Goal: Information Seeking & Learning: Learn about a topic

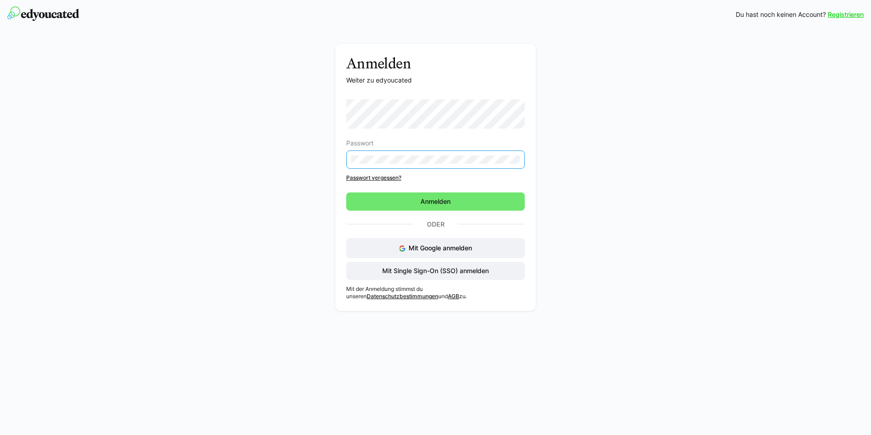
click at [509, 155] on eds-input at bounding box center [435, 159] width 179 height 18
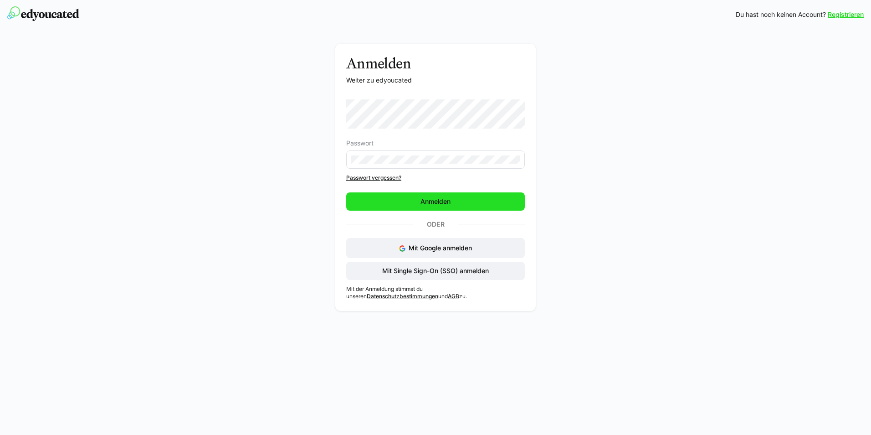
click at [451, 205] on span "Anmelden" at bounding box center [435, 201] width 33 height 9
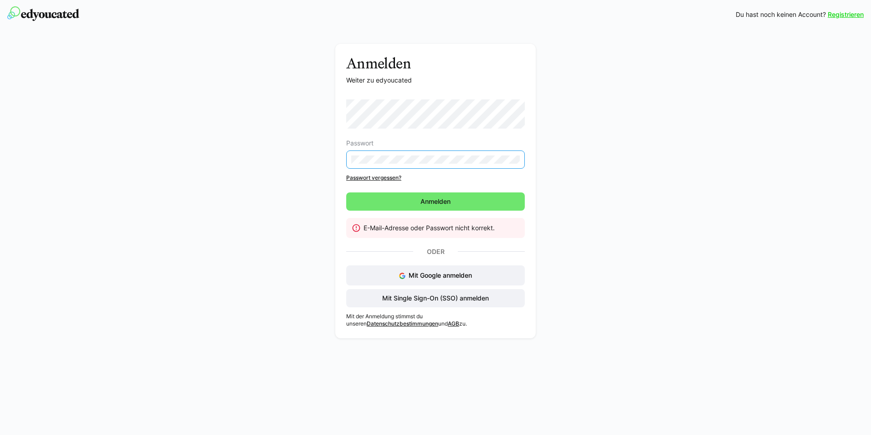
click at [433, 164] on eds-input at bounding box center [435, 159] width 179 height 18
click at [429, 303] on span "Mit Single Sign-On (SSO) anmelden" at bounding box center [435, 298] width 179 height 18
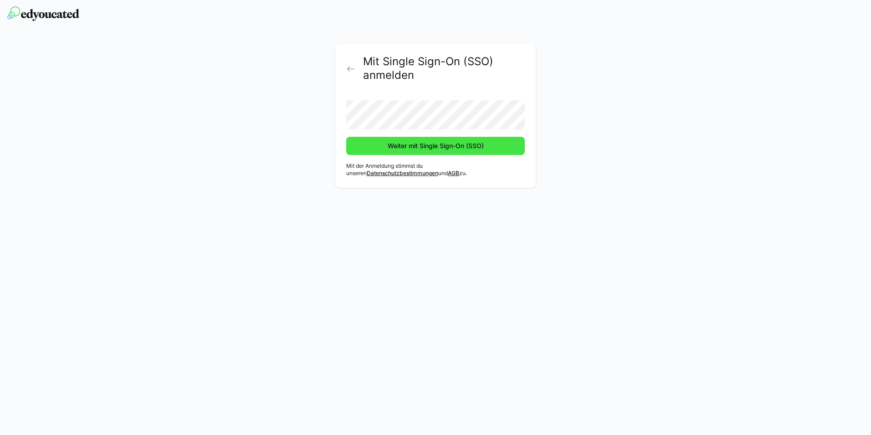
click at [473, 146] on span "Weiter mit Single Sign-On (SSO)" at bounding box center [435, 145] width 99 height 9
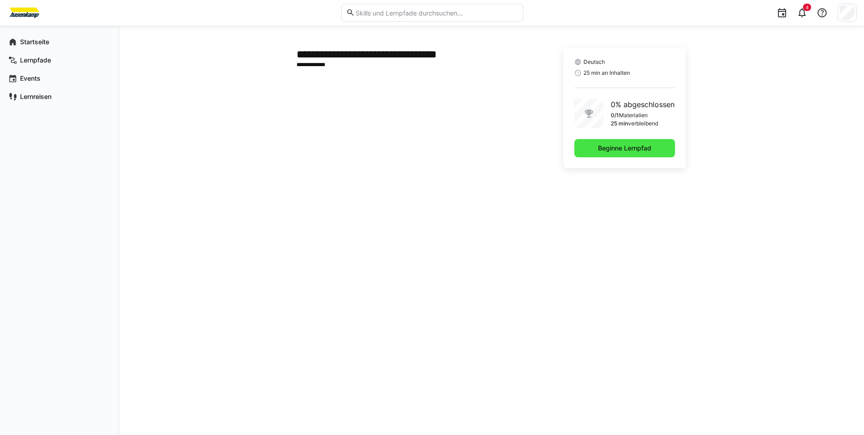
click at [619, 149] on span "Beginne Lernpfad" at bounding box center [625, 147] width 56 height 9
click at [611, 143] on span "Beginne Lernpfad" at bounding box center [625, 147] width 56 height 9
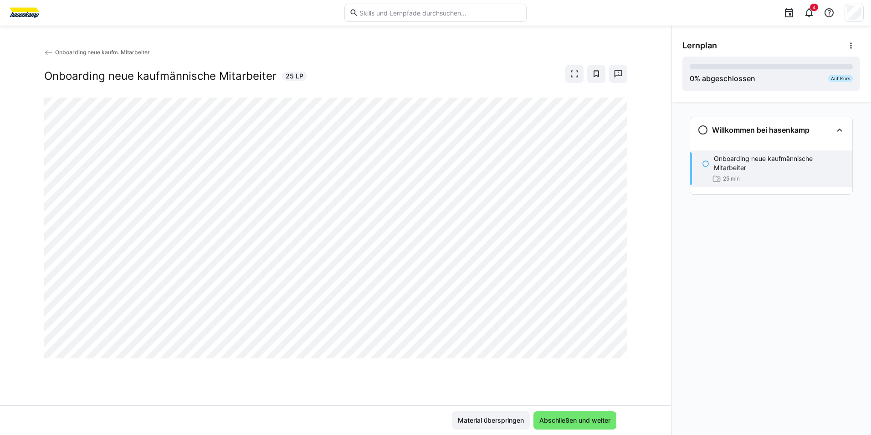
click at [421, 373] on div "Onboarding neue kaufm. Mitarbeiter Onboarding neue kaufmännische Mitarbeiter 25…" at bounding box center [335, 226] width 671 height 358
click at [585, 418] on span "Abschließen und weiter" at bounding box center [575, 419] width 74 height 9
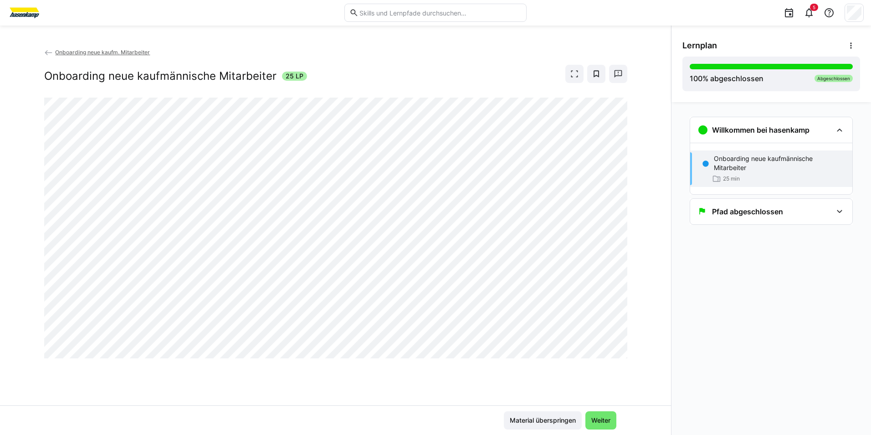
click at [689, 400] on div "Willkommen bei hasenkamp Onboarding neue kaufmännische Mitarbeiter 25 min Pfad …" at bounding box center [771, 268] width 200 height 333
click at [600, 415] on span "Weiter" at bounding box center [600, 420] width 31 height 18
click at [600, 420] on span "Weiter" at bounding box center [601, 419] width 22 height 9
click at [600, 418] on span "Weiter" at bounding box center [601, 419] width 22 height 9
click at [598, 420] on span "Weiter" at bounding box center [601, 419] width 22 height 9
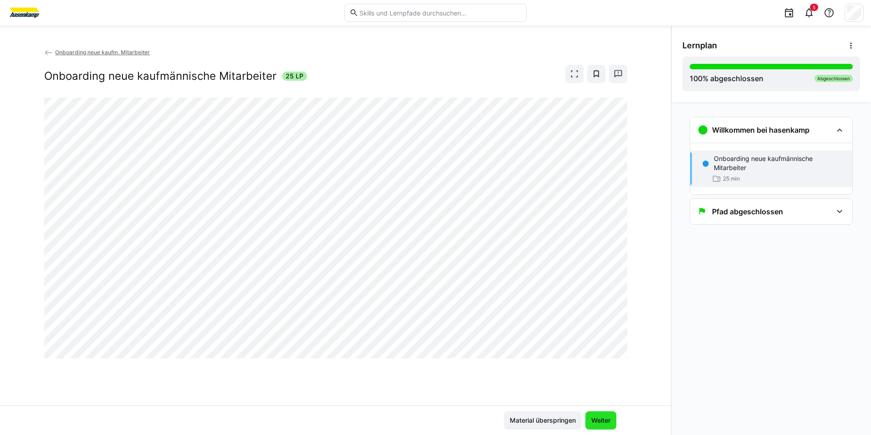
click at [591, 415] on span "Weiter" at bounding box center [600, 420] width 31 height 18
click at [606, 417] on span "Weiter" at bounding box center [601, 419] width 22 height 9
click at [548, 420] on span "Material überspringen" at bounding box center [542, 419] width 69 height 9
click at [596, 418] on span "Weiter" at bounding box center [601, 419] width 22 height 9
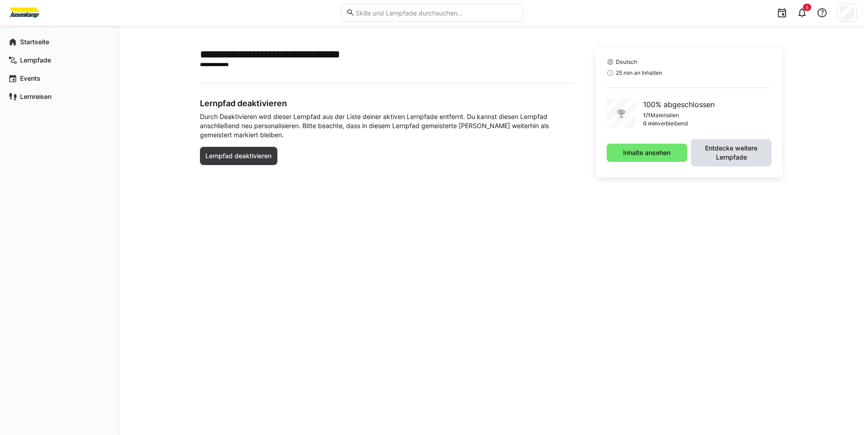
click at [747, 158] on span "Entdecke weitere Lernpfade" at bounding box center [732, 152] width 72 height 18
click at [666, 150] on span "Inhalte ansehen" at bounding box center [647, 147] width 50 height 9
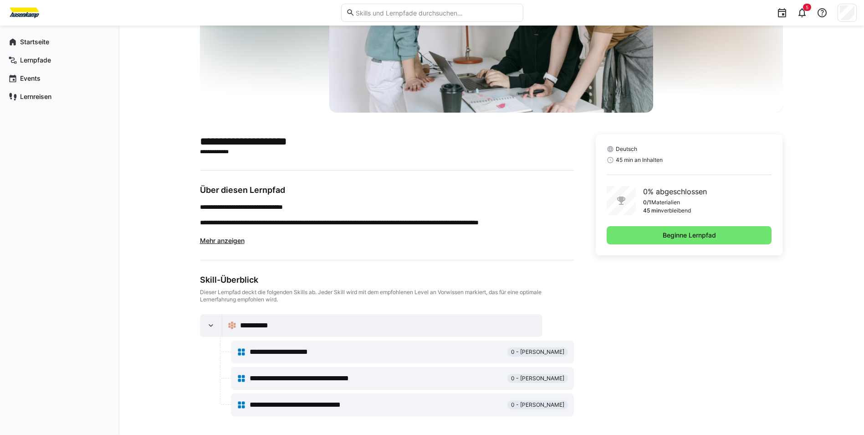
scroll to position [120, 0]
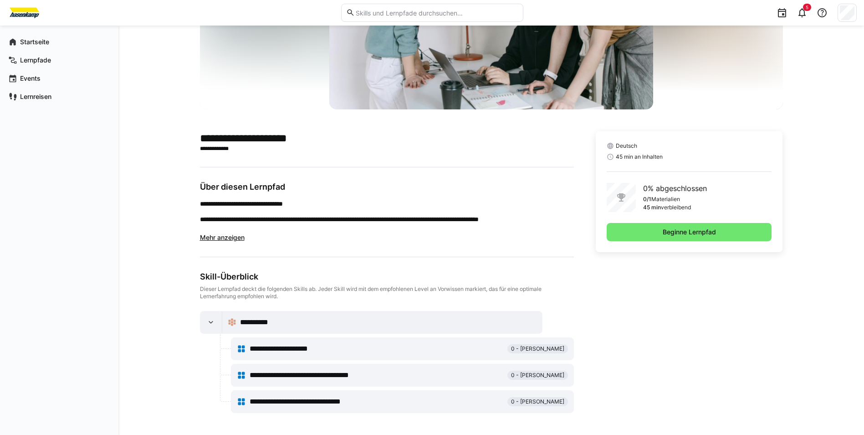
click at [228, 241] on span "Mehr anzeigen" at bounding box center [222, 237] width 45 height 8
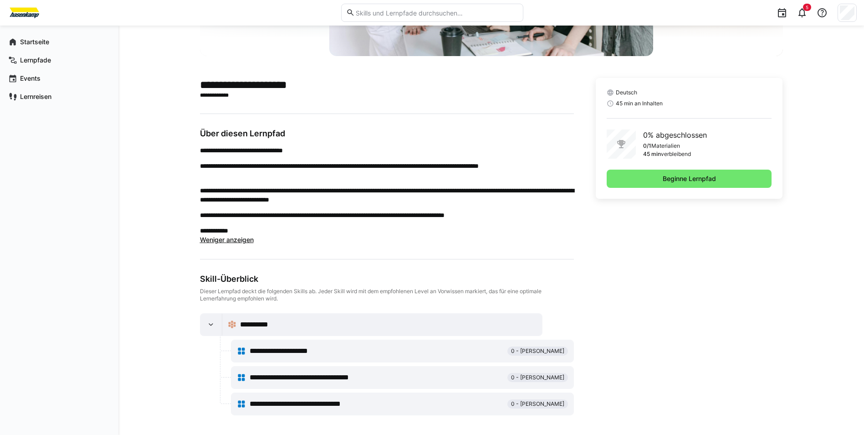
scroll to position [176, 0]
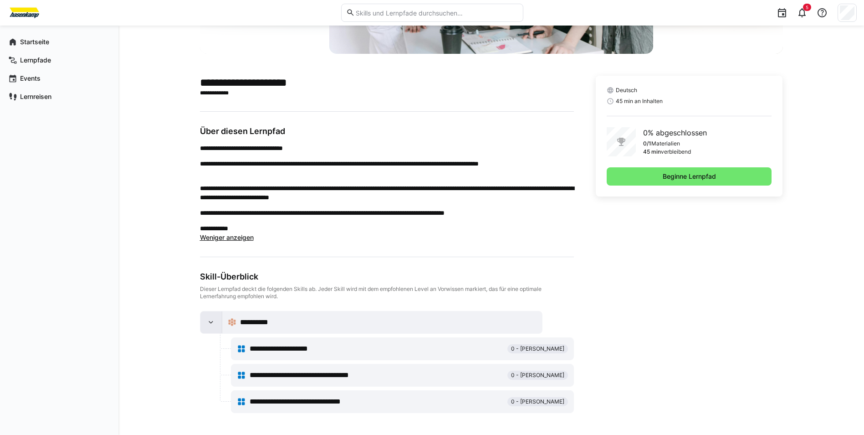
click at [212, 318] on eds-icon at bounding box center [210, 322] width 9 height 9
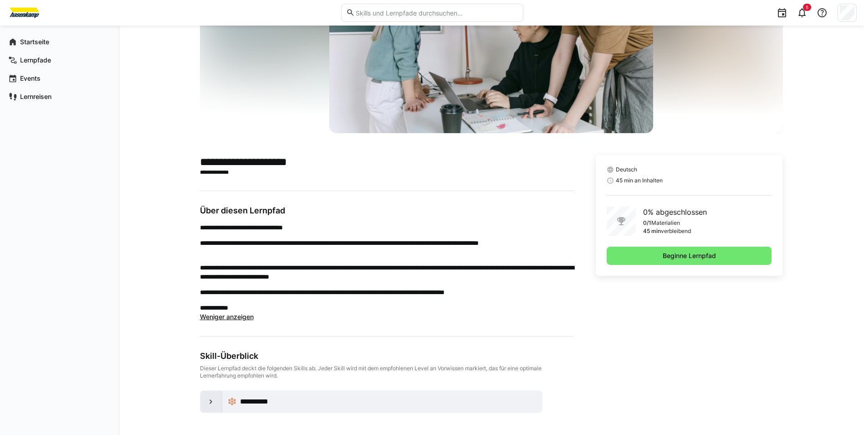
scroll to position [97, 0]
click at [218, 405] on div at bounding box center [211, 401] width 22 height 22
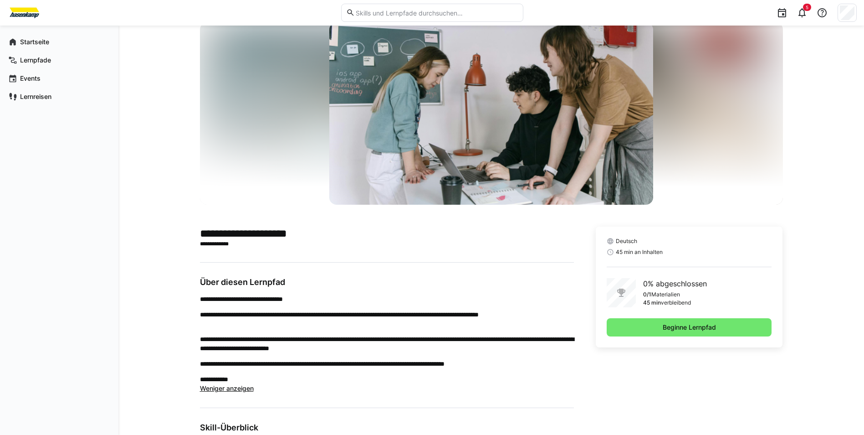
scroll to position [46, 0]
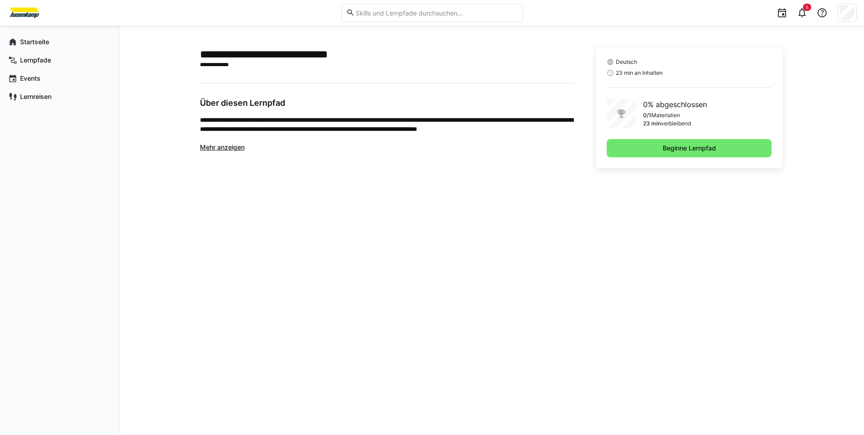
click at [225, 150] on span "Mehr anzeigen" at bounding box center [222, 147] width 45 height 8
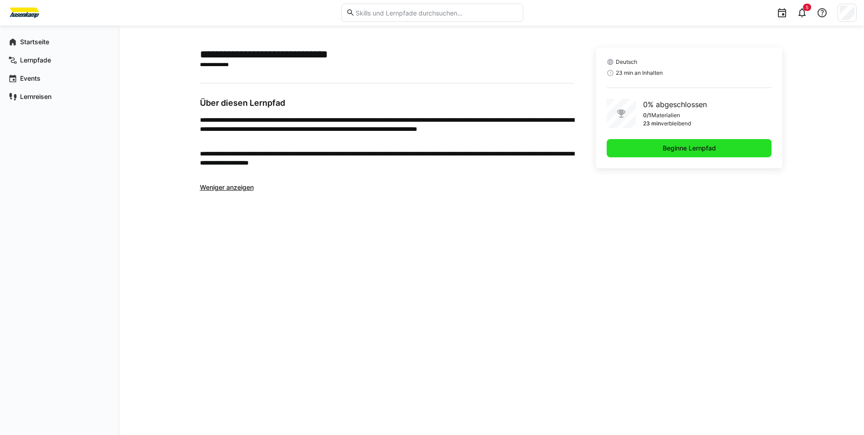
click at [701, 149] on span "Beginne Lernpfad" at bounding box center [689, 147] width 56 height 9
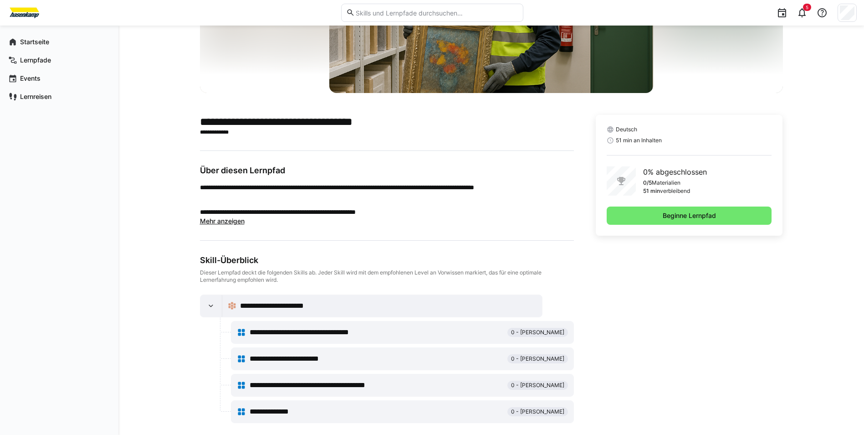
scroll to position [147, 0]
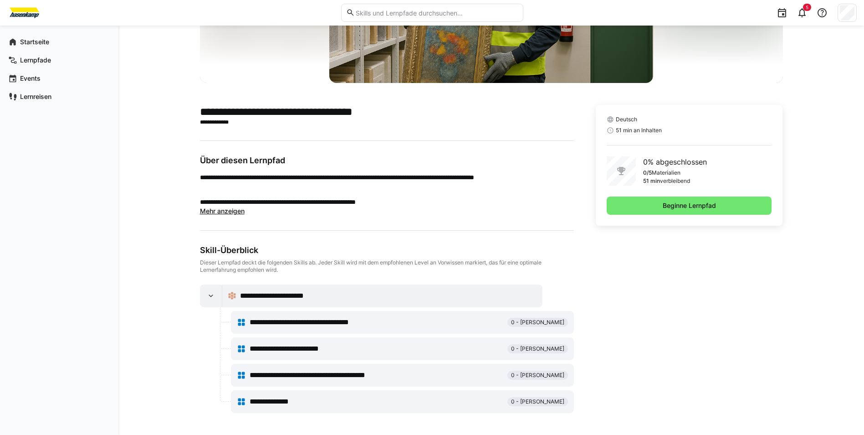
click at [228, 214] on span "Mehr anzeigen" at bounding box center [222, 211] width 45 height 8
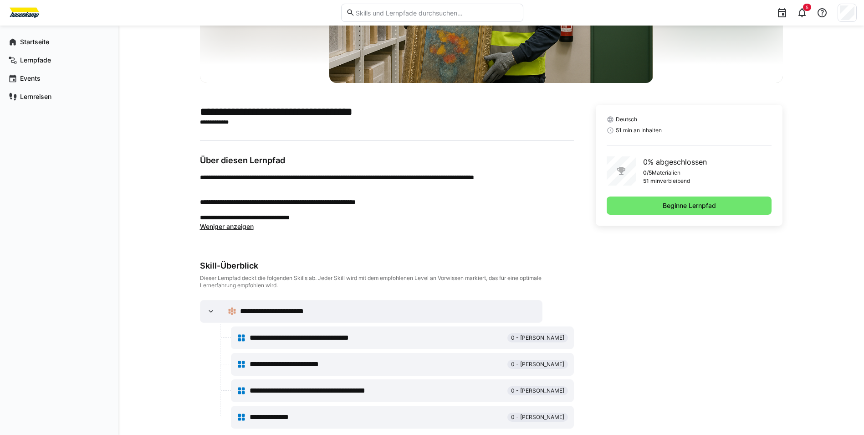
click at [234, 230] on span "Weniger anzeigen" at bounding box center [227, 226] width 54 height 8
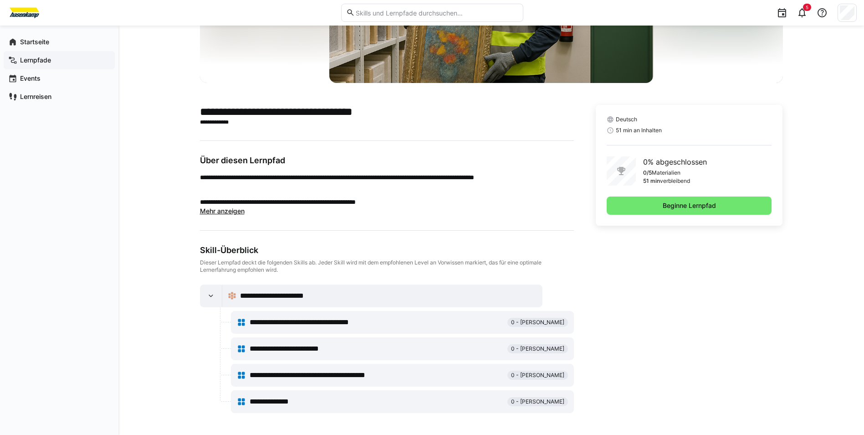
click at [65, 64] on span "Lernpfade" at bounding box center [65, 60] width 92 height 9
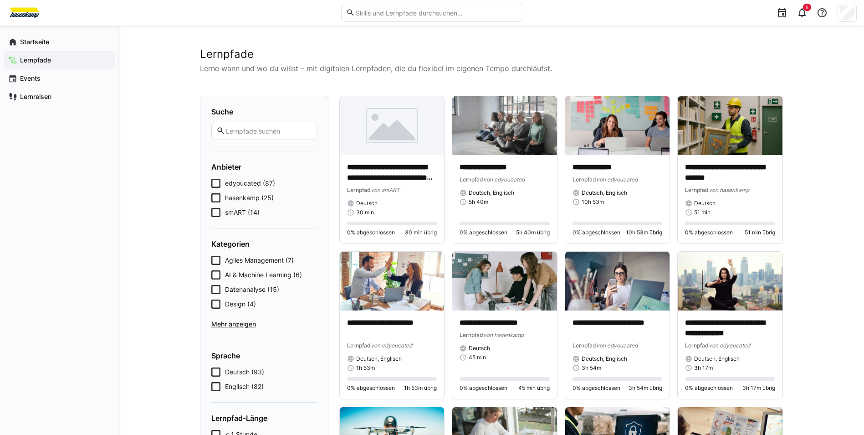
click at [50, 101] on span "Lernreisen" at bounding box center [65, 96] width 92 height 9
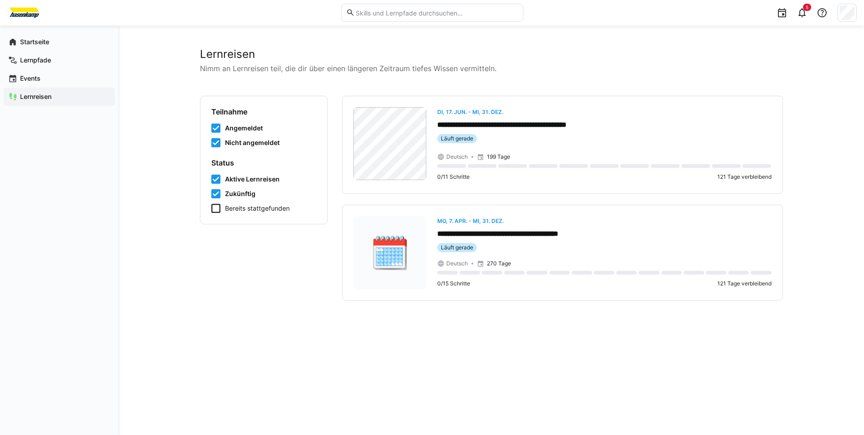
click at [219, 208] on icon at bounding box center [215, 208] width 9 height 9
click at [218, 209] on icon at bounding box center [215, 208] width 9 height 9
click at [20, 47] on div "Startseite" at bounding box center [59, 42] width 111 height 18
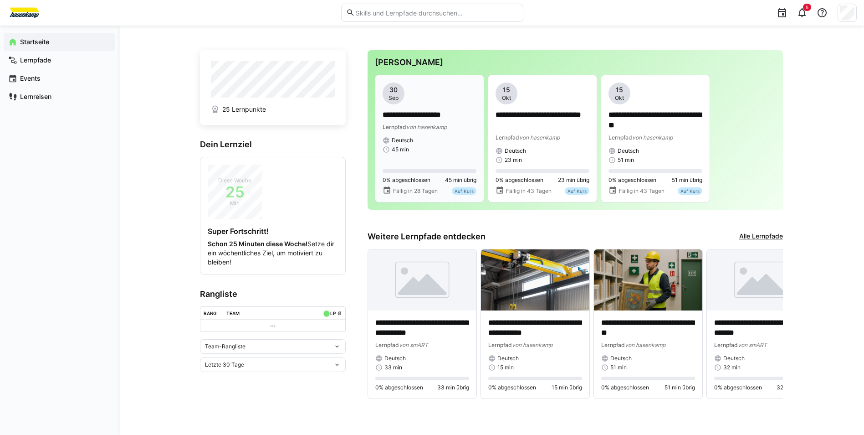
click at [422, 117] on p "**********" at bounding box center [430, 115] width 94 height 10
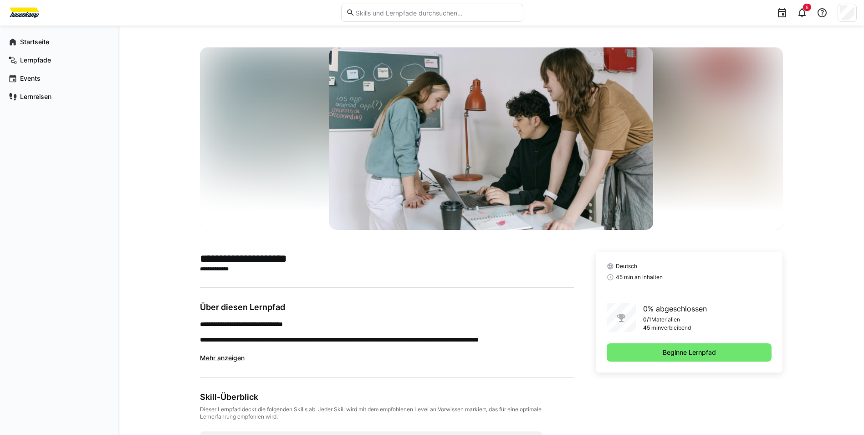
click at [848, 179] on div "**********" at bounding box center [491, 290] width 746 height 529
click at [796, 205] on div "**********" at bounding box center [491, 290] width 746 height 529
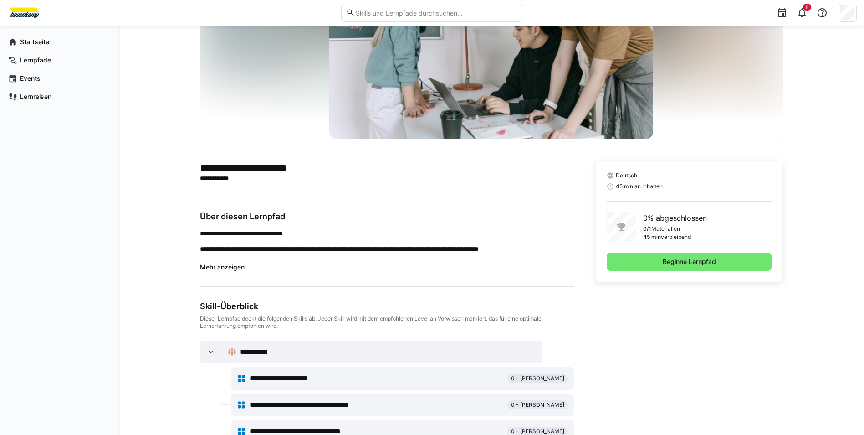
scroll to position [91, 0]
click at [235, 267] on span "Mehr anzeigen" at bounding box center [222, 266] width 45 height 8
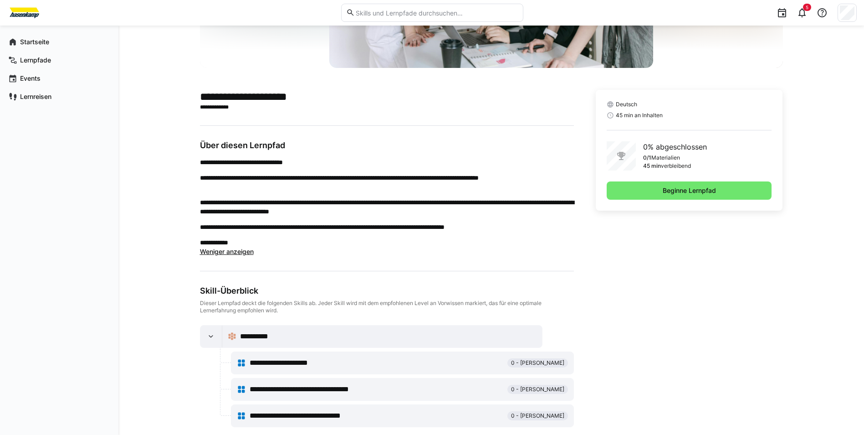
scroll to position [176, 0]
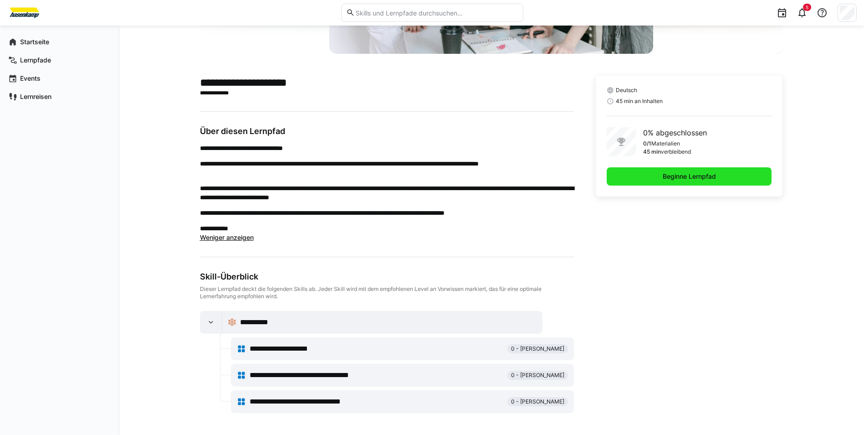
click at [677, 179] on span "Beginne Lernpfad" at bounding box center [689, 176] width 56 height 9
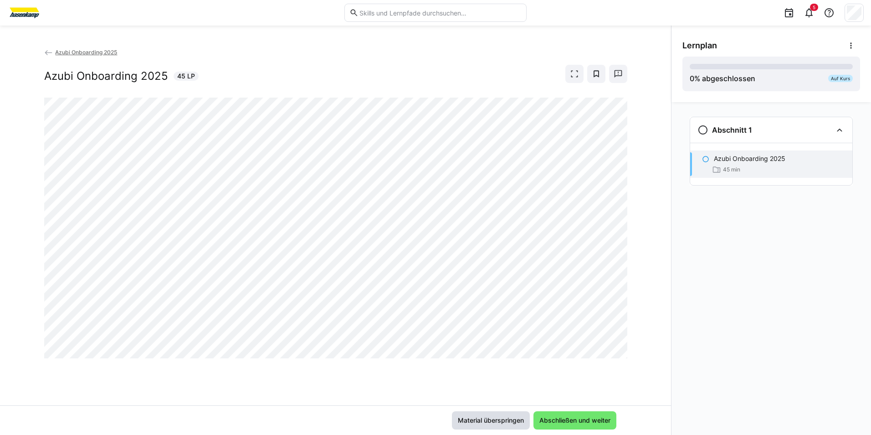
click at [482, 420] on span "Material überspringen" at bounding box center [490, 419] width 69 height 9
click at [104, 51] on span "Azubi Onboarding 2025" at bounding box center [86, 52] width 62 height 7
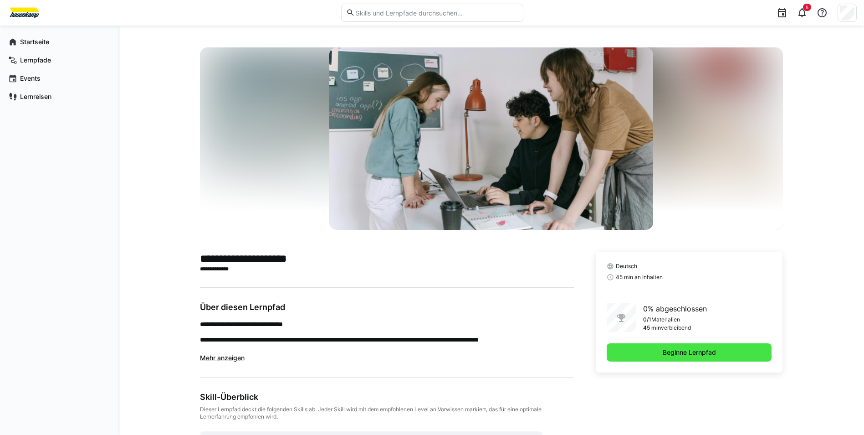
click at [688, 352] on span "Beginne Lernpfad" at bounding box center [689, 352] width 56 height 9
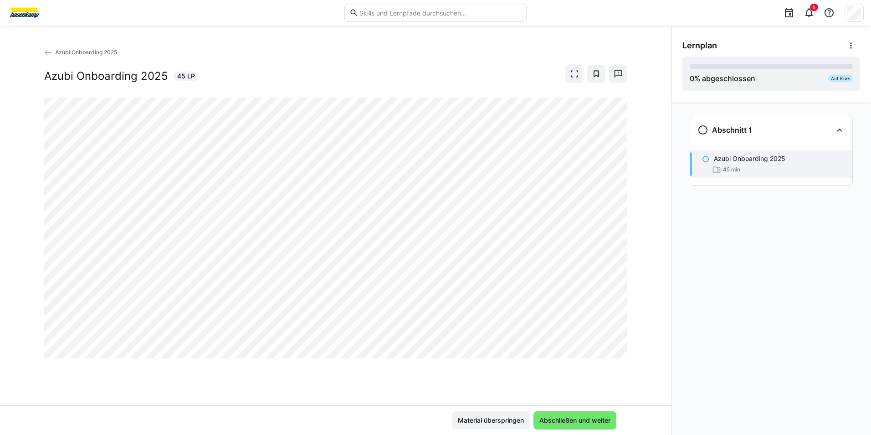
click at [93, 53] on span "Azubi Onboarding 2025" at bounding box center [86, 52] width 62 height 7
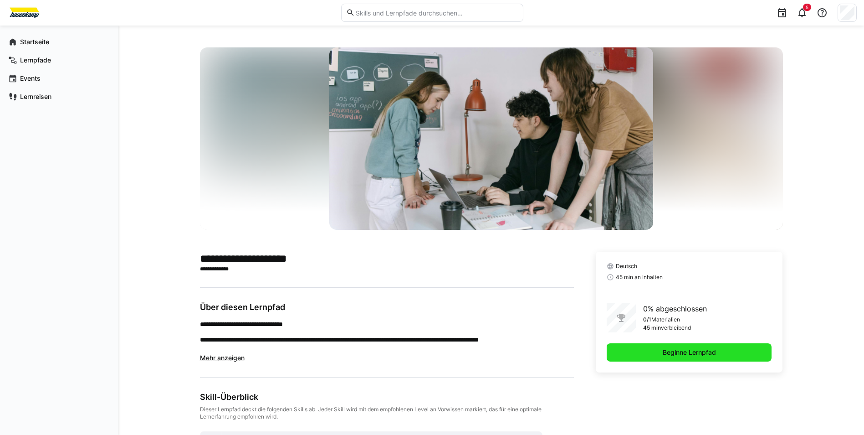
click at [736, 358] on span "Beginne Lernpfad" at bounding box center [689, 352] width 165 height 18
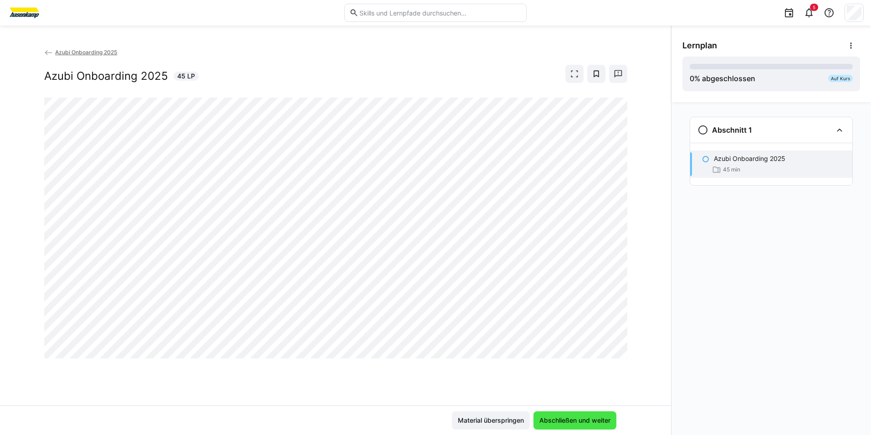
click at [597, 417] on span "Abschließen und weiter" at bounding box center [575, 419] width 74 height 9
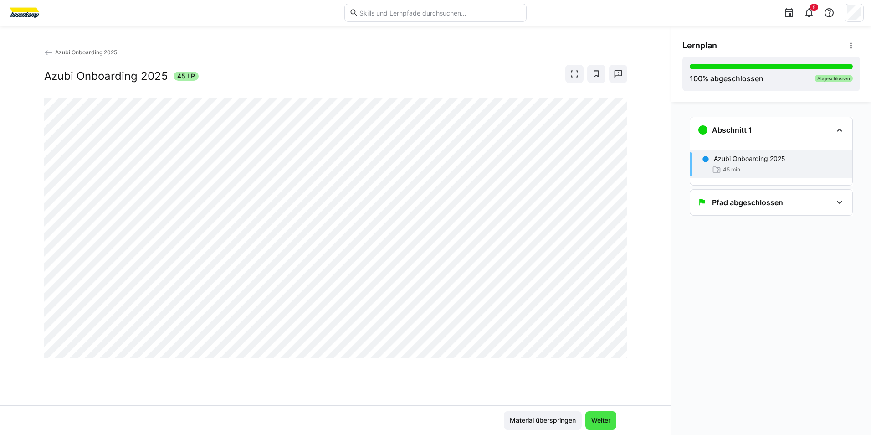
click at [596, 421] on span "Weiter" at bounding box center [601, 419] width 22 height 9
click at [606, 422] on span "Weiter" at bounding box center [601, 419] width 22 height 9
click at [606, 420] on span "Weiter" at bounding box center [601, 419] width 22 height 9
click at [102, 50] on span "Azubi Onboarding 2025" at bounding box center [86, 52] width 62 height 7
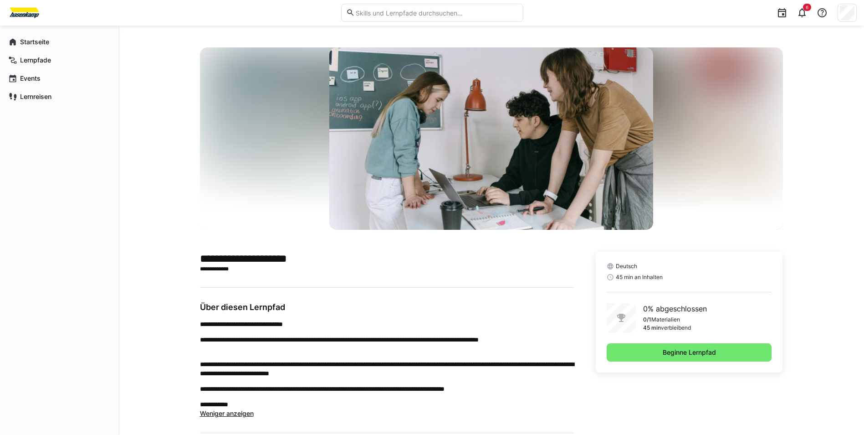
scroll to position [46, 0]
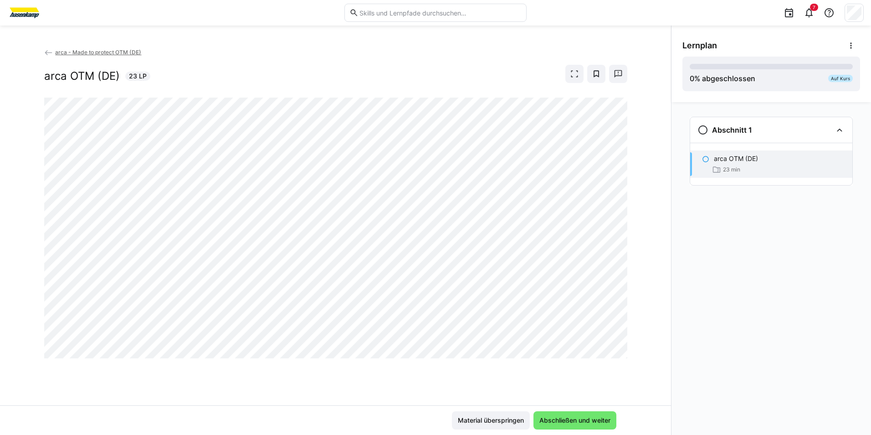
click at [589, 376] on div "arca - Made to protect OTM (DE) arca OTM (DE) 23 LP" at bounding box center [335, 226] width 671 height 358
click at [407, 379] on div "arca - Made to protect OTM (DE) arca OTM (DE) 23 LP" at bounding box center [335, 226] width 671 height 358
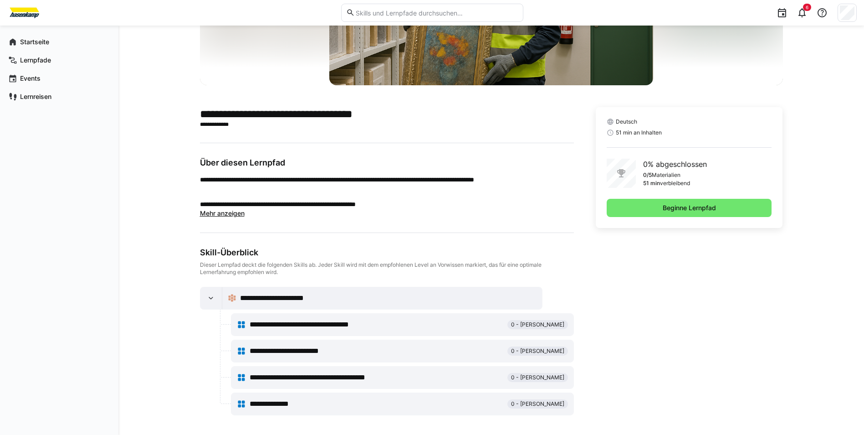
scroll to position [147, 0]
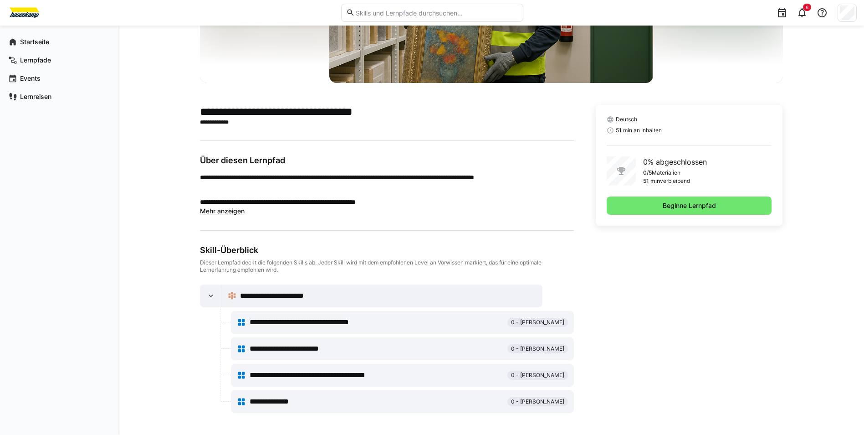
click at [216, 209] on span "Mehr anzeigen" at bounding box center [222, 211] width 45 height 8
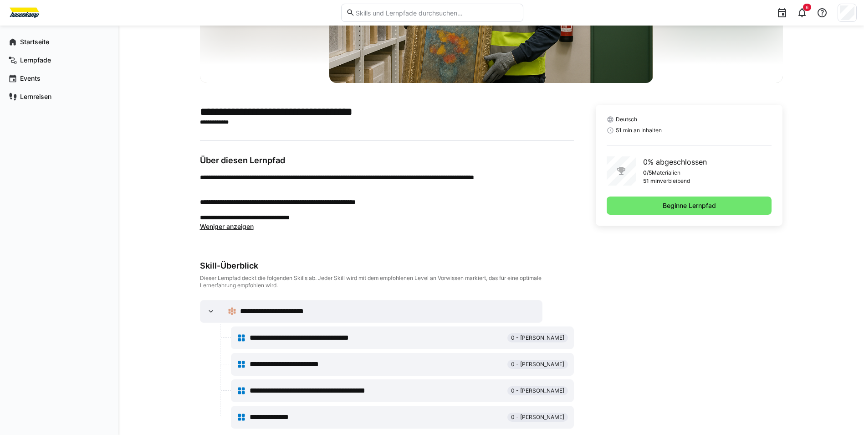
click at [247, 225] on span "Weniger anzeigen" at bounding box center [227, 226] width 54 height 8
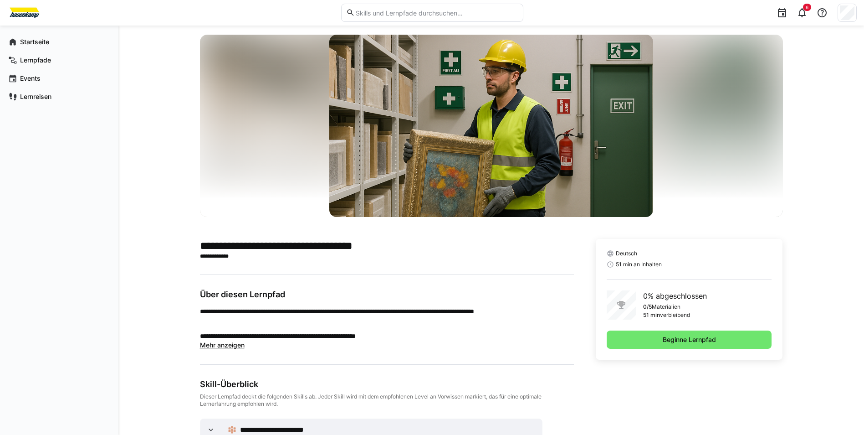
scroll to position [56, 0]
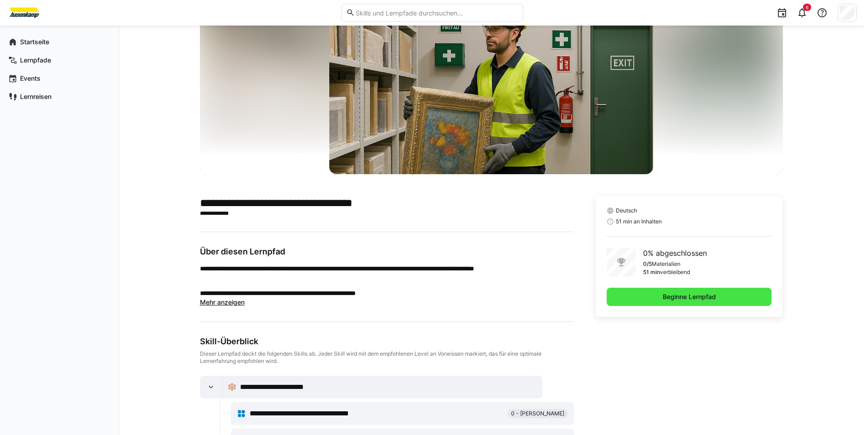
click at [630, 295] on span "Beginne Lernpfad" at bounding box center [689, 296] width 165 height 18
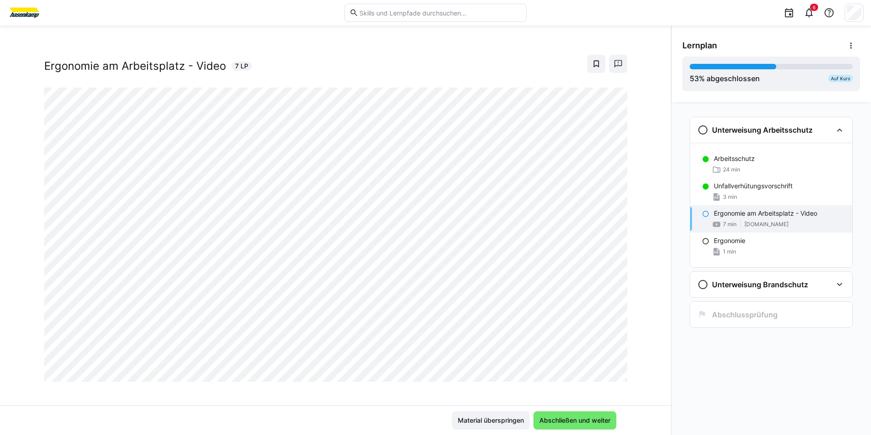
scroll to position [15, 0]
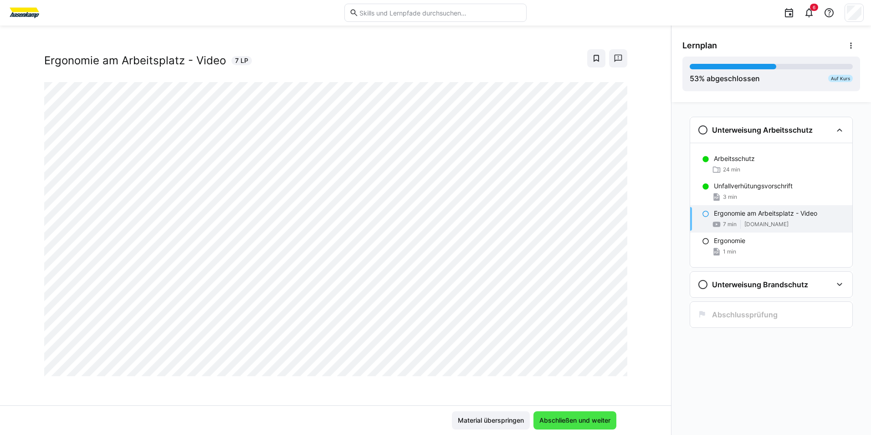
click at [584, 420] on span "Abschließen und weiter" at bounding box center [575, 419] width 74 height 9
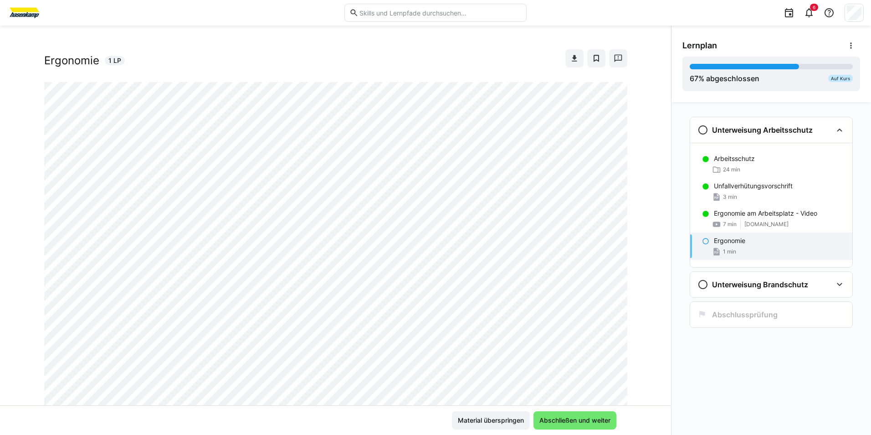
scroll to position [0, 0]
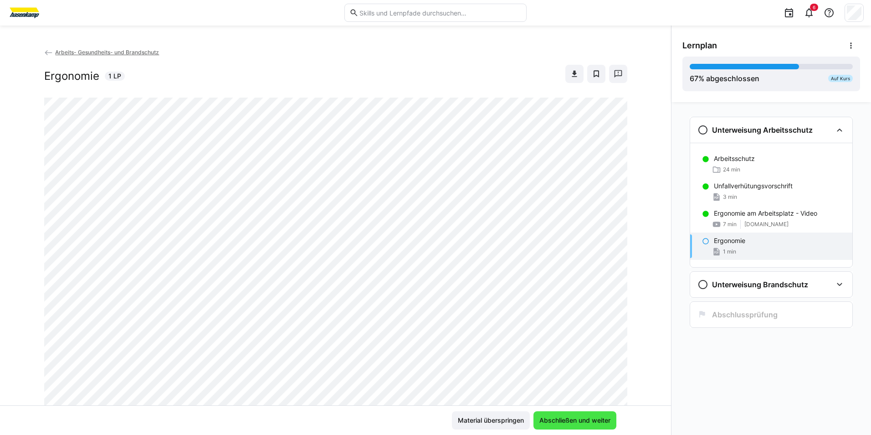
click at [582, 420] on span "Abschließen und weiter" at bounding box center [575, 419] width 74 height 9
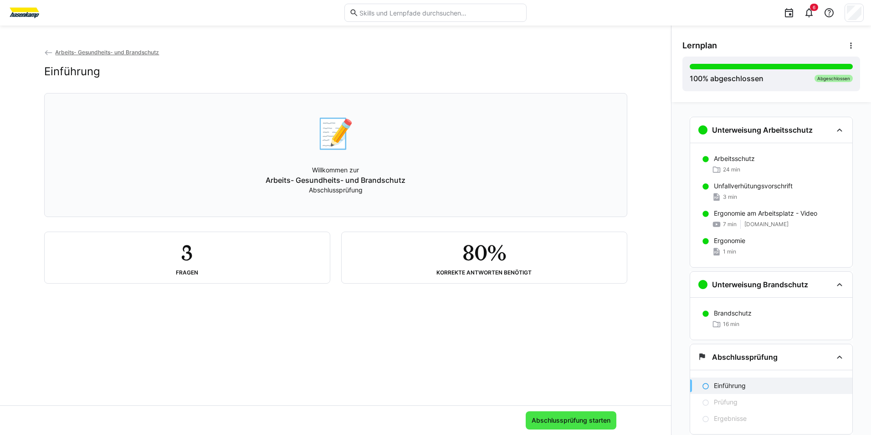
click at [557, 422] on span "Abschlussprüfung starten" at bounding box center [571, 419] width 82 height 9
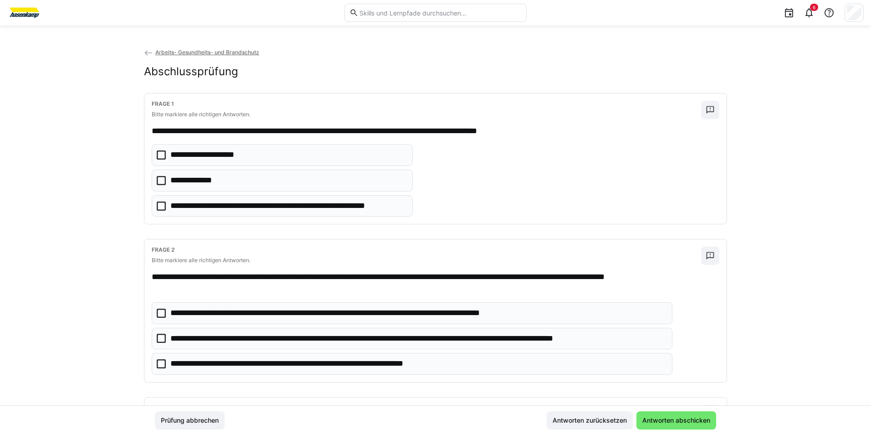
click at [160, 179] on icon at bounding box center [161, 180] width 9 height 9
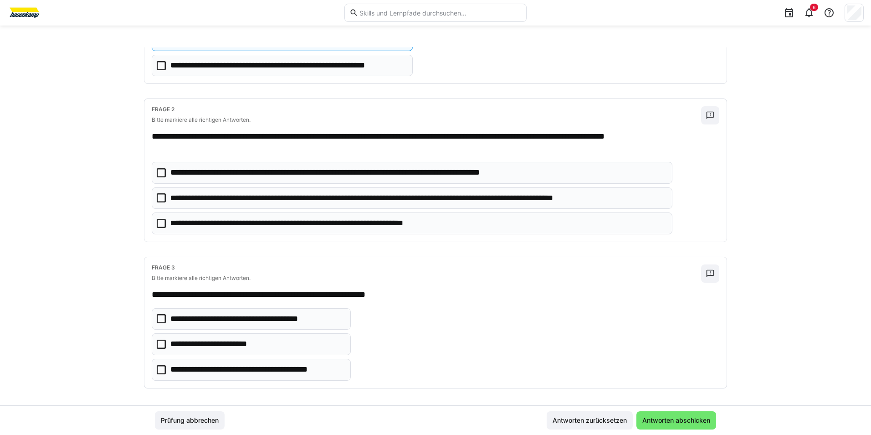
scroll to position [145, 0]
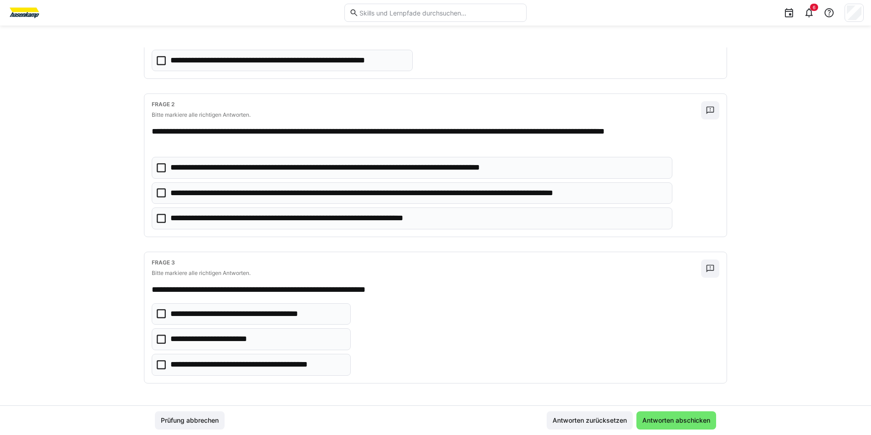
click at [161, 194] on icon at bounding box center [161, 192] width 9 height 9
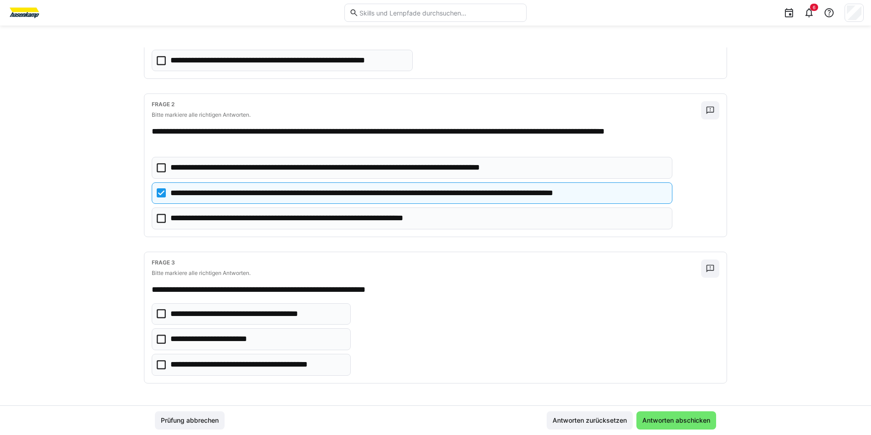
click at [157, 216] on icon at bounding box center [161, 218] width 9 height 9
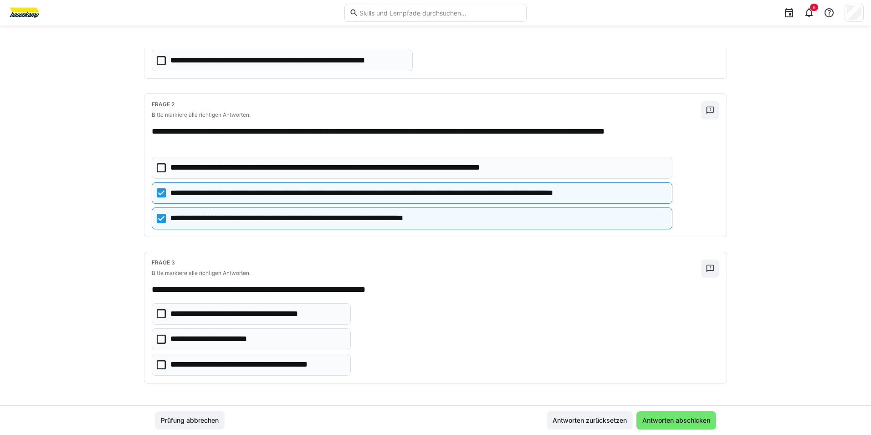
click at [159, 364] on icon at bounding box center [161, 364] width 9 height 9
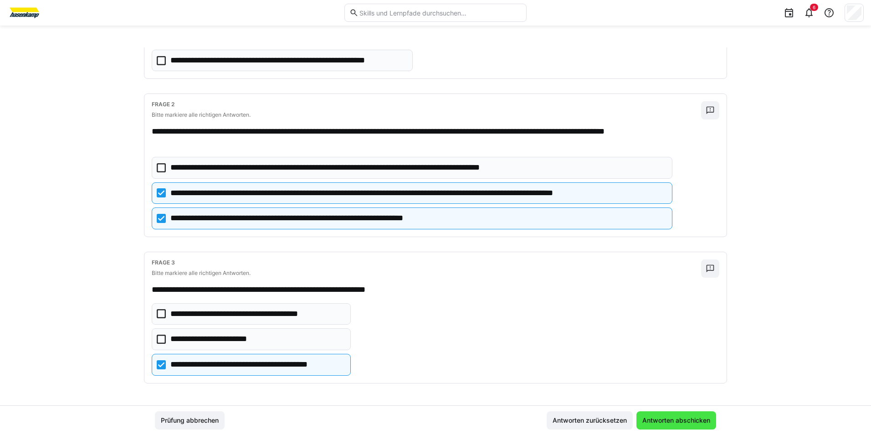
click at [697, 421] on span "Antworten abschicken" at bounding box center [676, 419] width 71 height 9
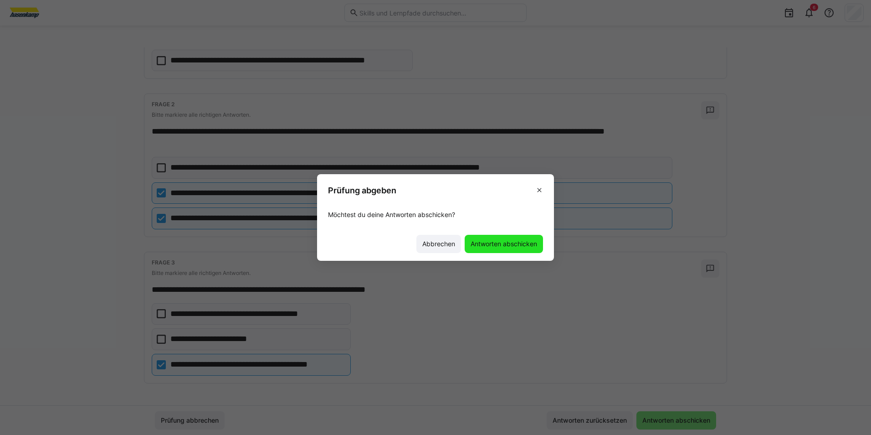
click at [514, 242] on span "Antworten abschicken" at bounding box center [503, 243] width 69 height 9
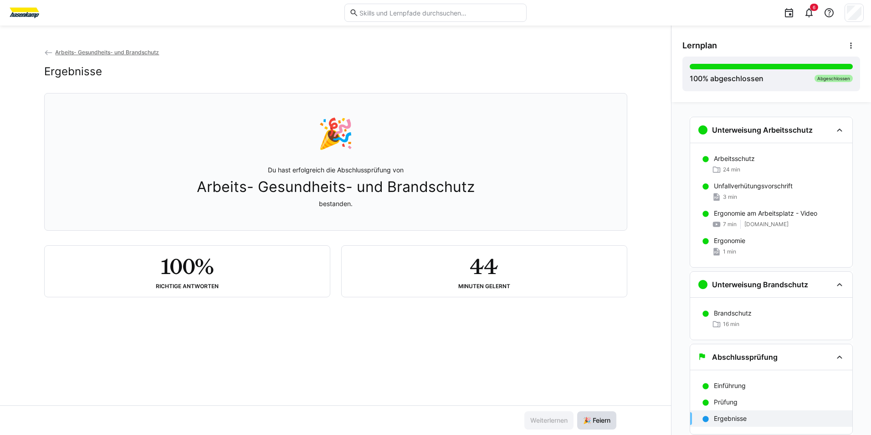
click at [597, 422] on span "🎉 Feiern" at bounding box center [597, 419] width 30 height 9
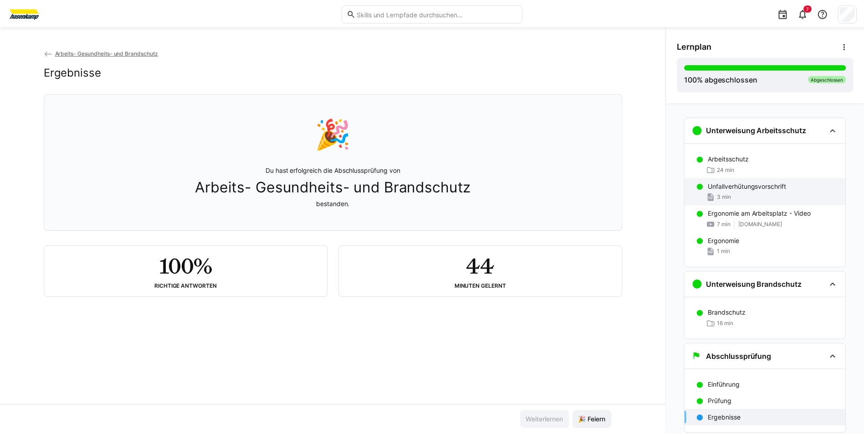
scroll to position [28, 0]
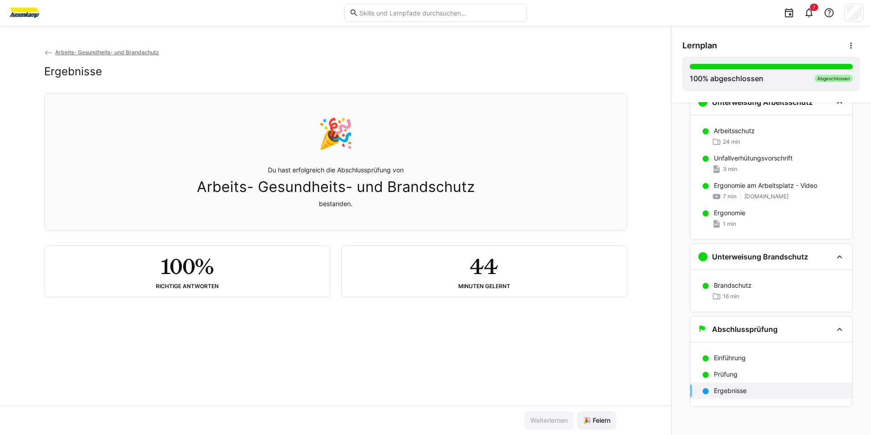
click at [95, 53] on span "Arbeits- Gesundheits- und Brandschutz" at bounding box center [107, 52] width 104 height 7
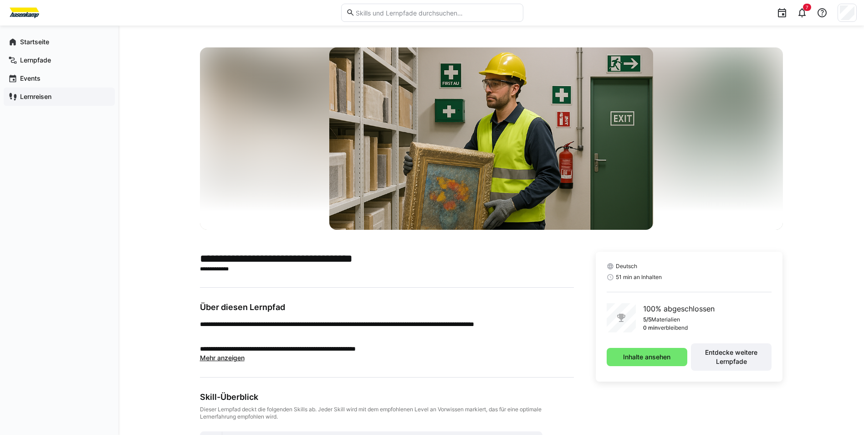
click at [50, 91] on div "Lernreisen" at bounding box center [59, 96] width 111 height 18
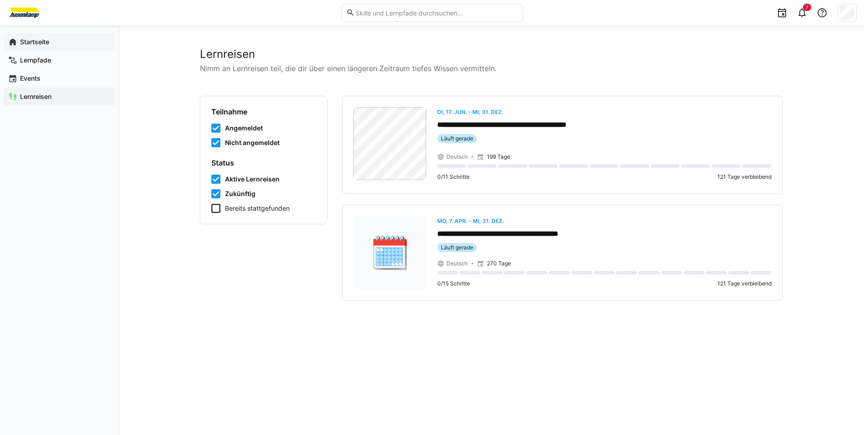
click at [54, 38] on span "Startseite" at bounding box center [65, 41] width 92 height 9
